Goal: Information Seeking & Learning: Learn about a topic

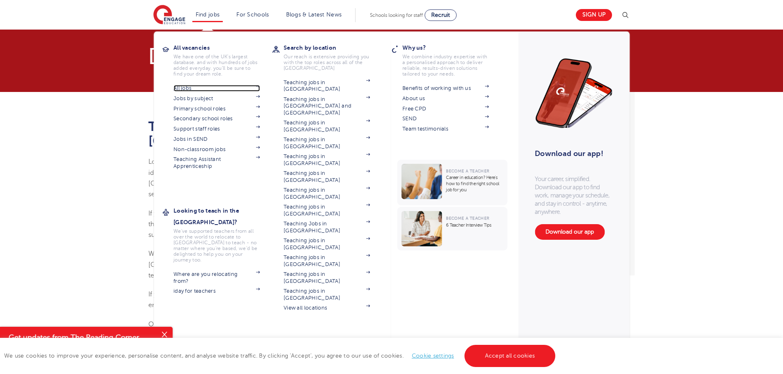
click at [187, 89] on link "All jobs" at bounding box center [216, 88] width 86 height 7
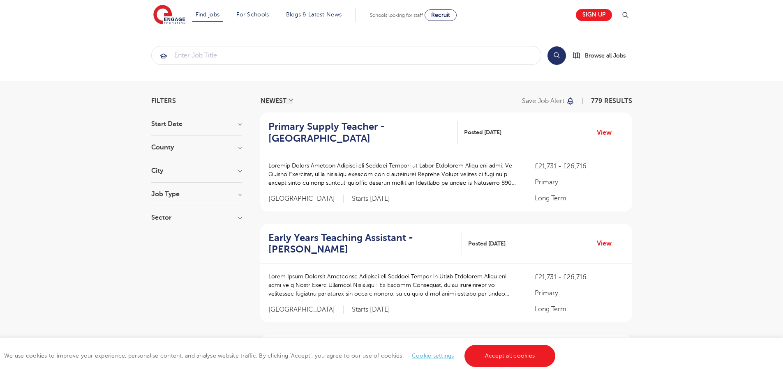
click at [174, 154] on div "County [GEOGRAPHIC_DATA] 507 [GEOGRAPHIC_DATA] 115 [GEOGRAPHIC_DATA] 38 [GEOGRA…" at bounding box center [196, 151] width 90 height 15
click at [178, 148] on h3 "County" at bounding box center [196, 147] width 90 height 7
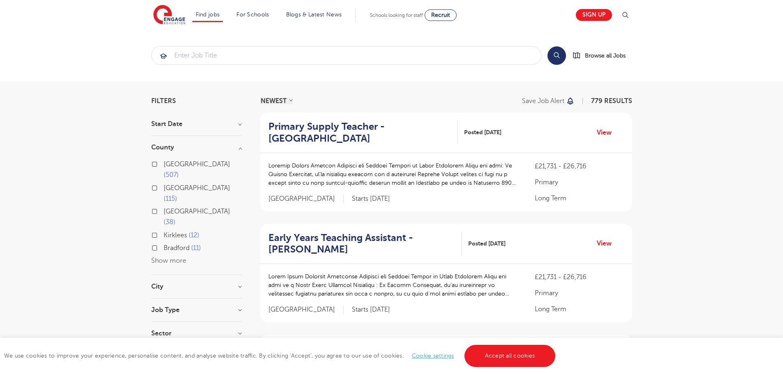
click at [155, 284] on h3 "City" at bounding box center [196, 287] width 90 height 7
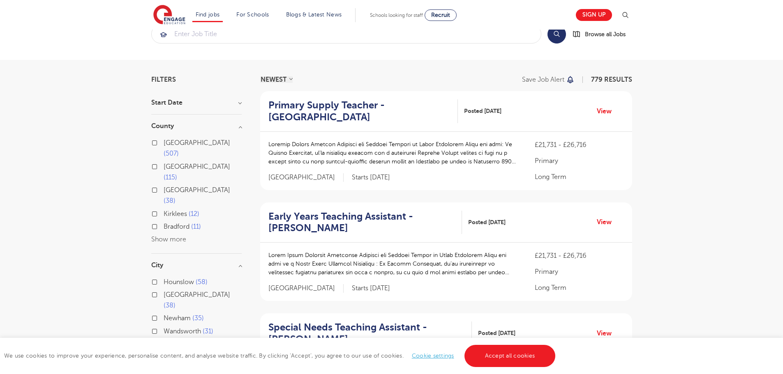
scroll to position [41, 0]
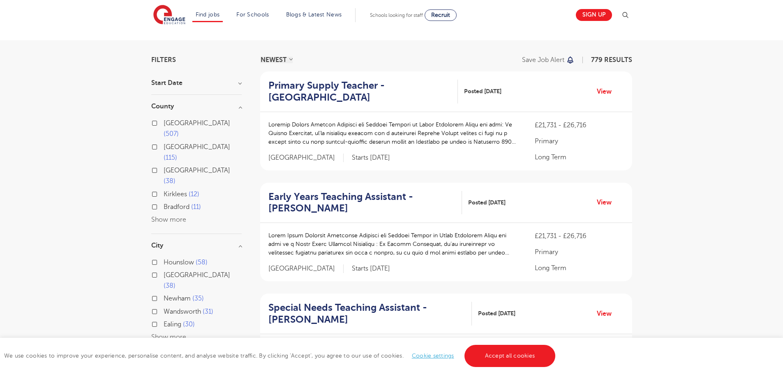
click at [173, 334] on button "Show more" at bounding box center [168, 337] width 35 height 7
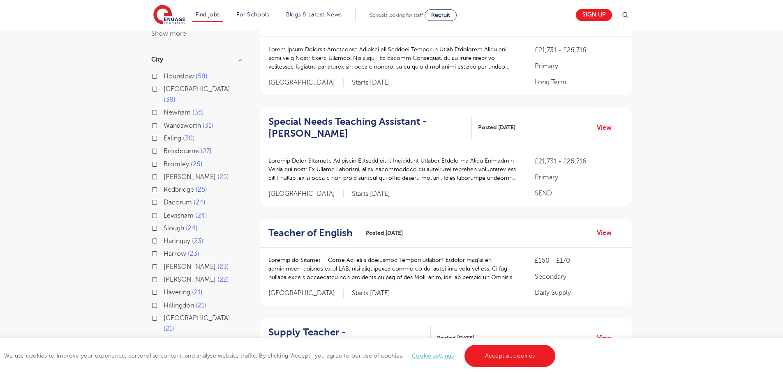
scroll to position [247, 0]
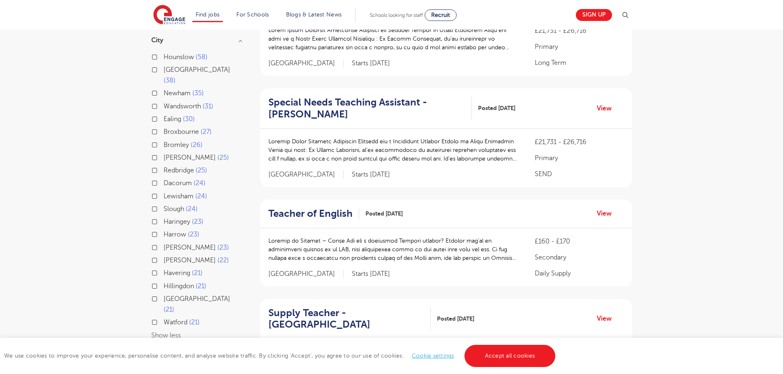
click at [173, 332] on button "Show less" at bounding box center [166, 335] width 30 height 7
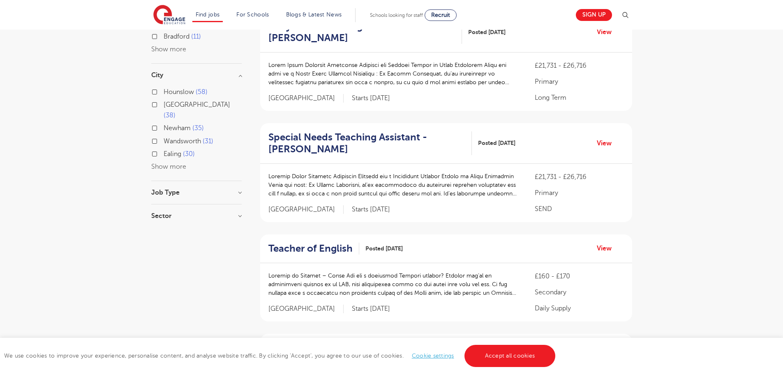
scroll to position [164, 0]
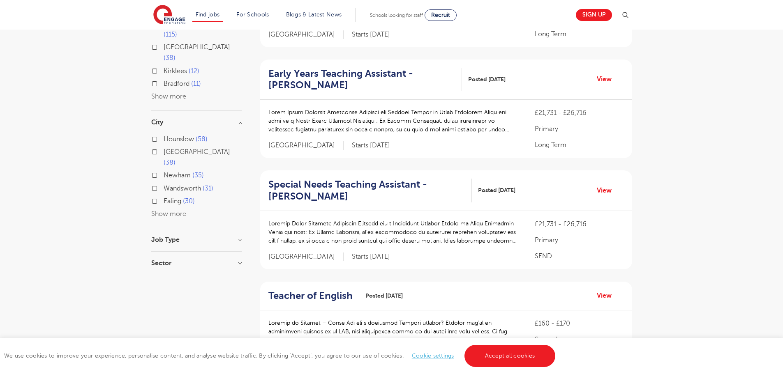
click at [163, 210] on button "Show more" at bounding box center [168, 213] width 35 height 7
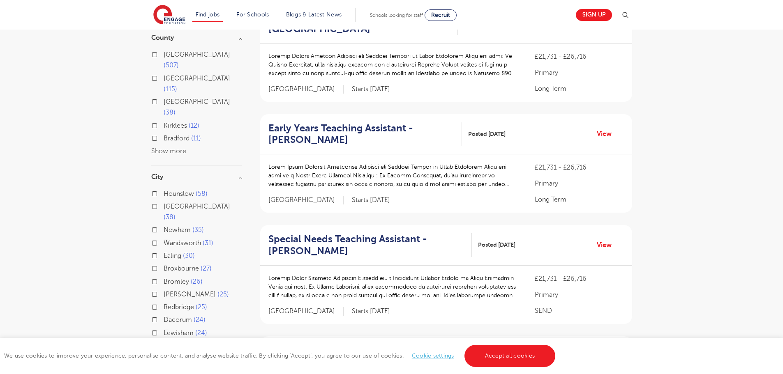
scroll to position [82, 0]
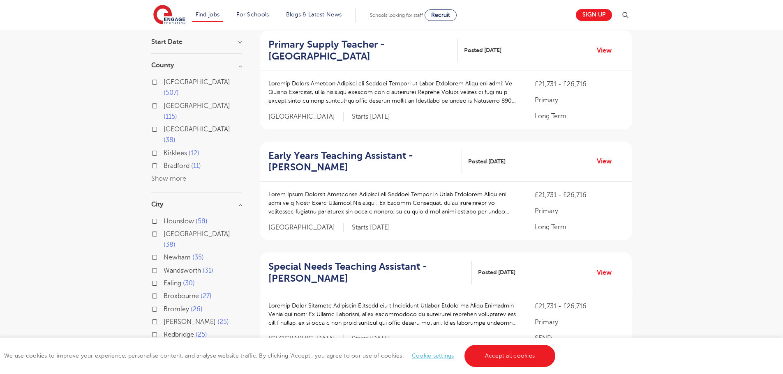
click at [180, 175] on button "Show more" at bounding box center [168, 178] width 35 height 7
